Goal: Find specific page/section: Find specific page/section

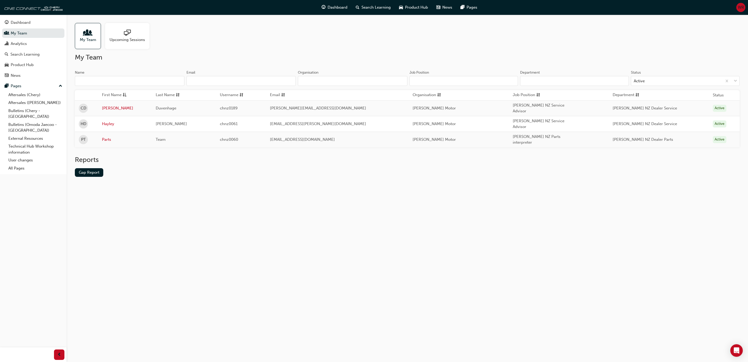
click at [255, 241] on div "My Team Upcoming Sessions My Team Name Email Organisation Job Position Departme…" at bounding box center [374, 181] width 748 height 362
click at [366, 186] on div "My Team Upcoming Sessions My Team Name Email Organisation Job Position Departme…" at bounding box center [408, 104] width 682 height 179
click at [27, 95] on link "Aftersales (Chery)" at bounding box center [35, 95] width 58 height 8
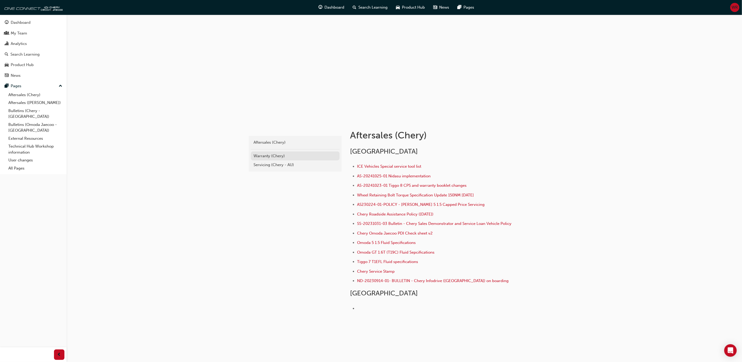
click at [277, 156] on div "Warranty (Chery)" at bounding box center [295, 156] width 83 height 6
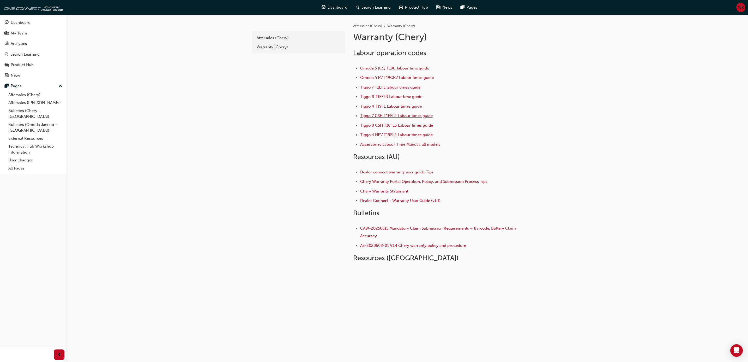
click at [384, 115] on span "Tiggo 7 CSH T1EFL2 Labour times guide" at bounding box center [396, 115] width 73 height 5
